Goal: Book appointment/travel/reservation

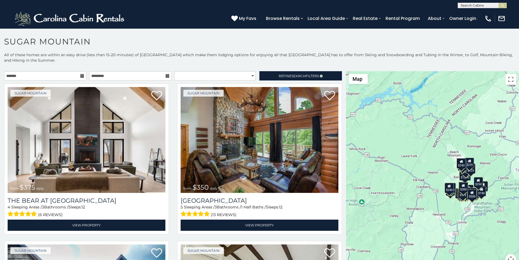
scroll to position [2, 0]
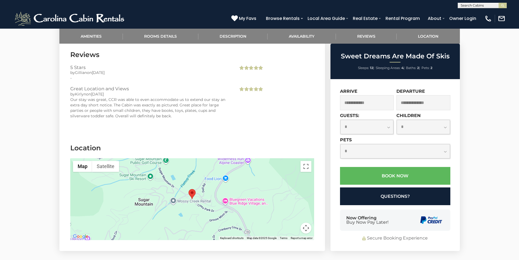
scroll to position [1047, 0]
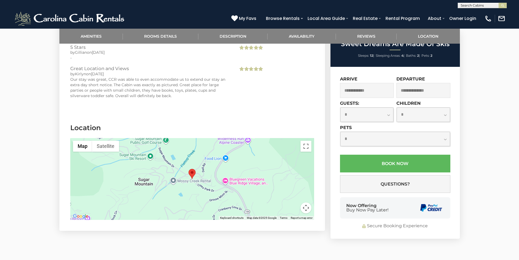
click at [503, 5] on img "submit" at bounding box center [503, 6] width 4 height 4
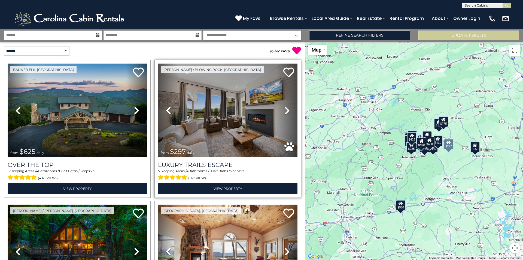
click at [276, 76] on link "Next" at bounding box center [286, 109] width 21 height 93
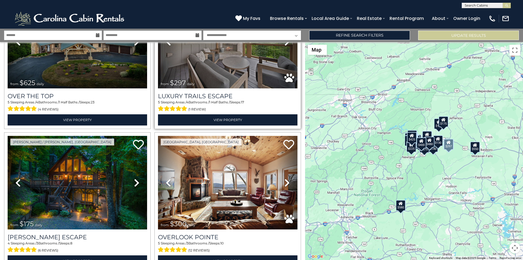
scroll to position [80, 0]
